Goal: Check status

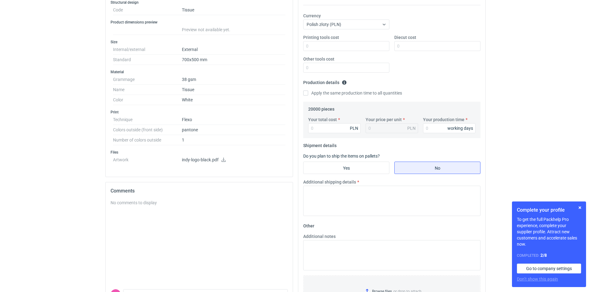
scroll to position [123, 0]
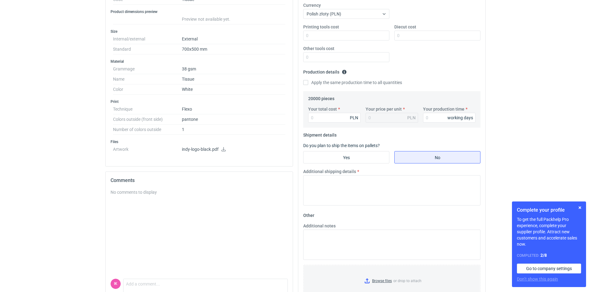
click at [223, 148] on icon at bounding box center [223, 149] width 5 height 4
